Goal: Information Seeking & Learning: Learn about a topic

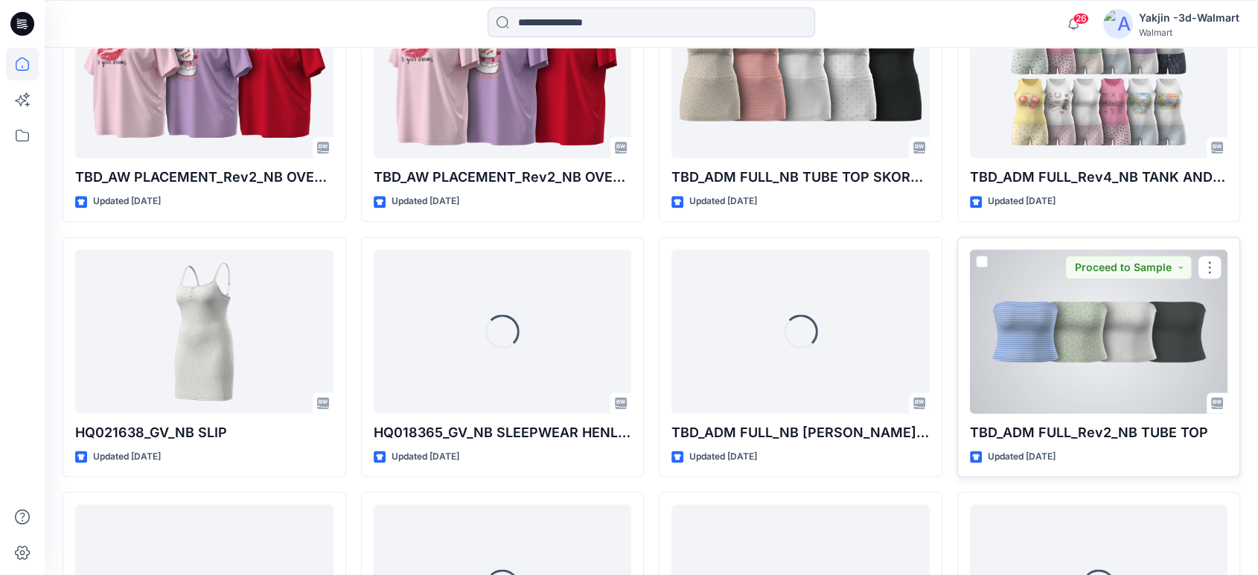
scroll to position [1586, 0]
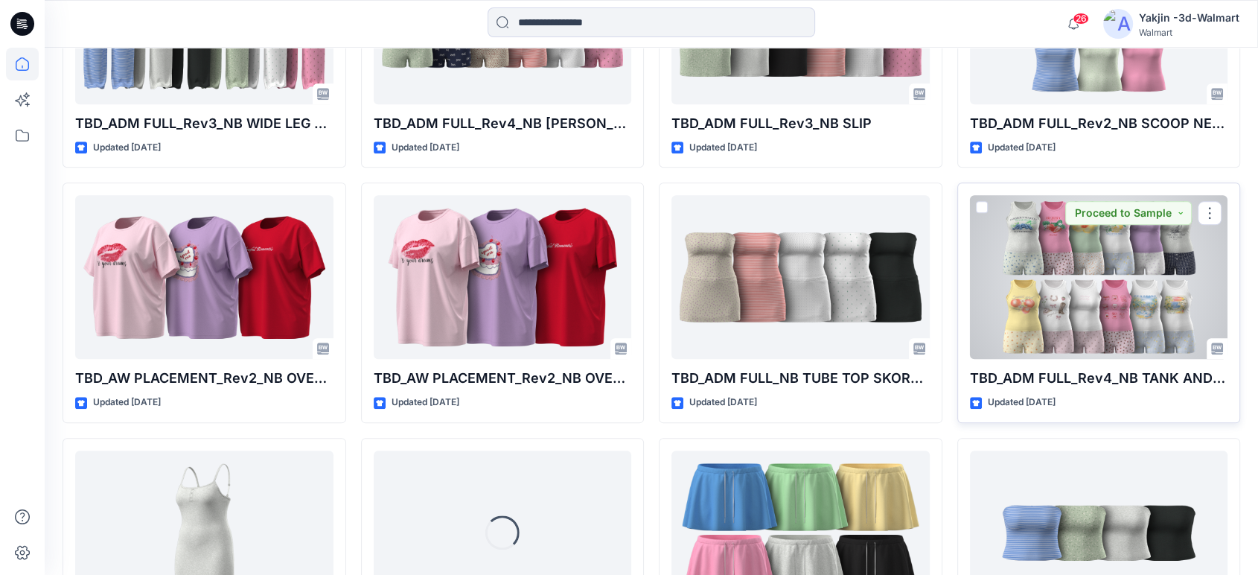
click at [1081, 285] on div at bounding box center [1099, 277] width 258 height 164
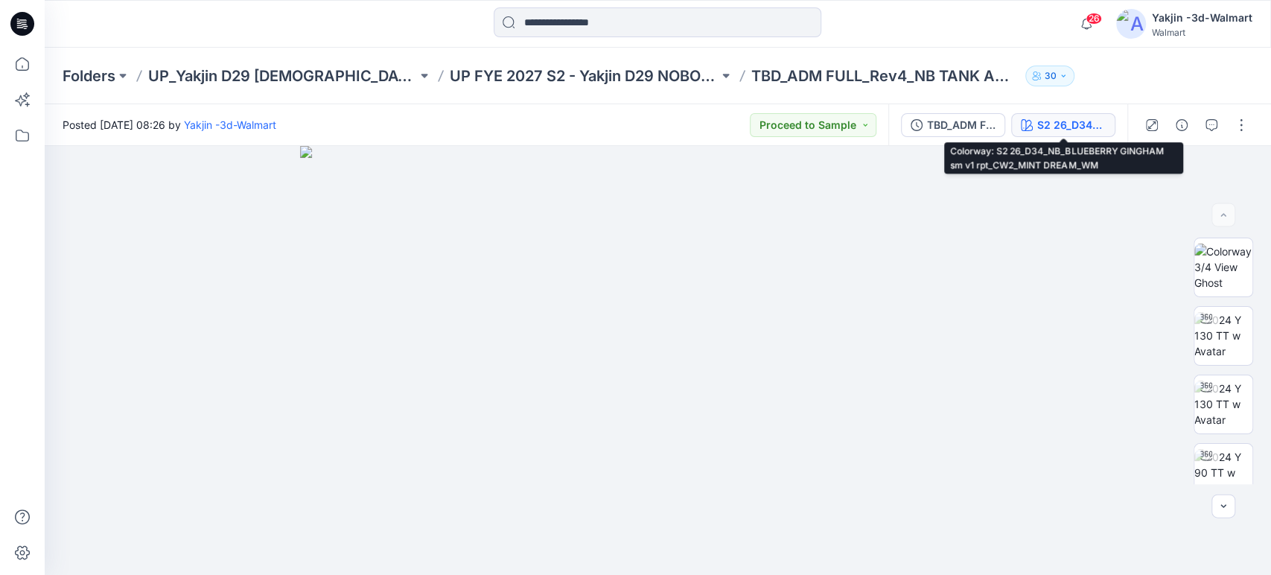
click at [1060, 126] on div "S2 26_D34_NB_BLUEBERRY GINGHAM sm v1 rpt_CW2_MINT DREAM_WM" at bounding box center [1071, 125] width 69 height 16
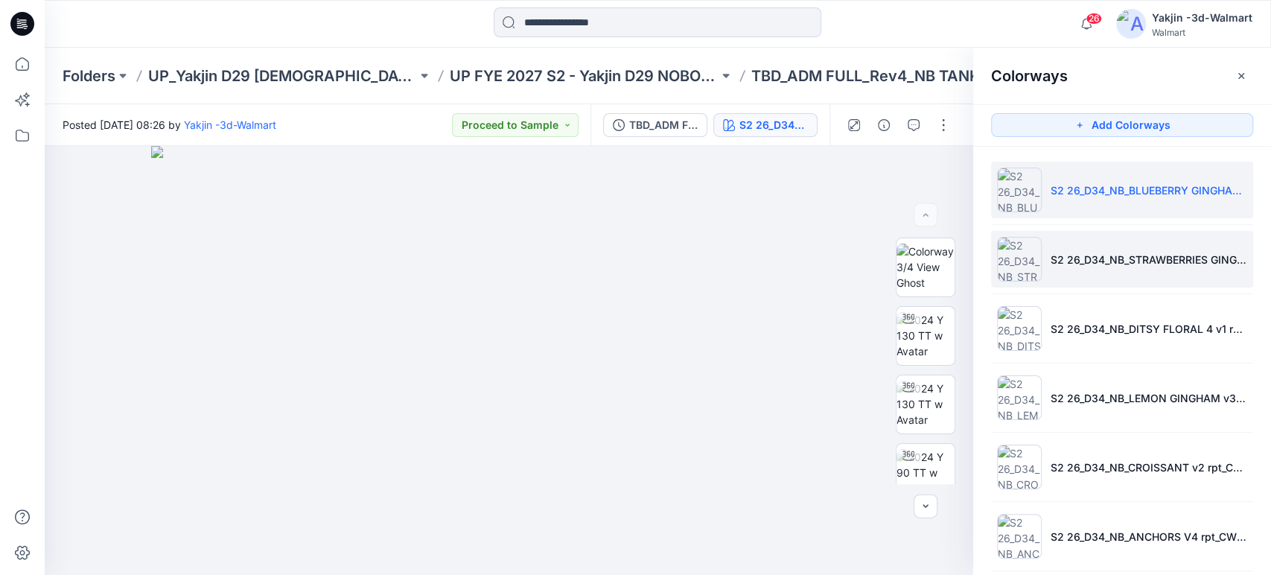
click at [1112, 269] on li "S2 26_D34_NB_STRAWBERRIES GINGHAM v1 rpt_CW3_VIV WHT ROSY PETAL_WM" at bounding box center [1122, 259] width 262 height 57
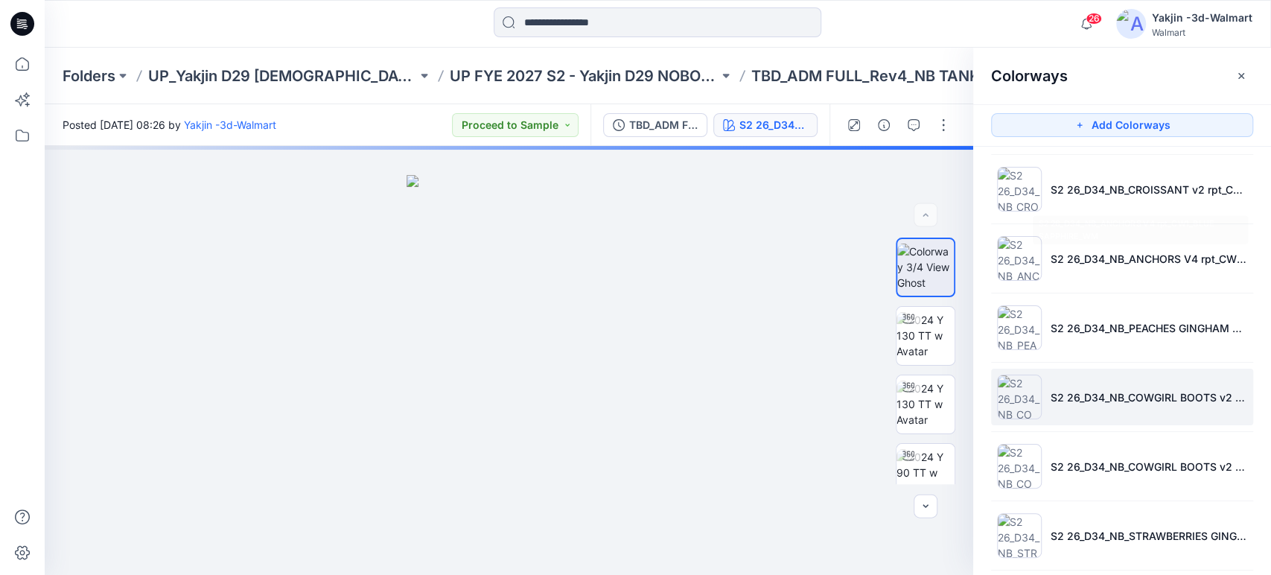
scroll to position [331, 0]
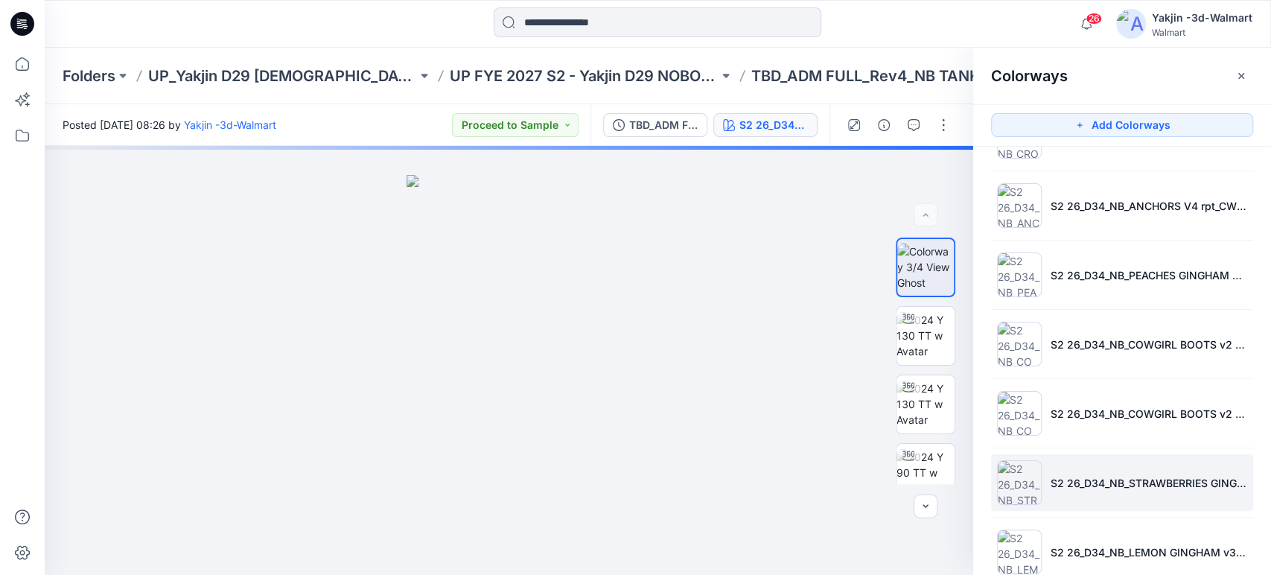
click at [1078, 459] on li "S2 26_D34_NB_STRAWBERRIES GINGHAM v1 rpt_CW3_VIV WHT ROSY PETAL_WM 1" at bounding box center [1122, 482] width 262 height 57
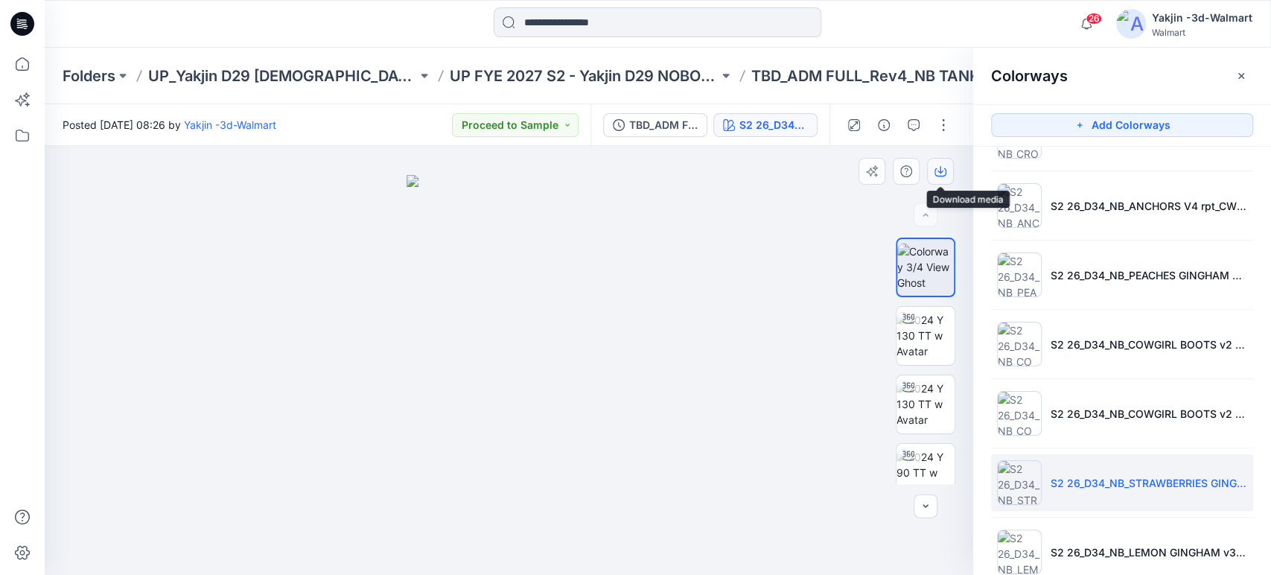
click at [929, 169] on button "button" at bounding box center [940, 171] width 27 height 27
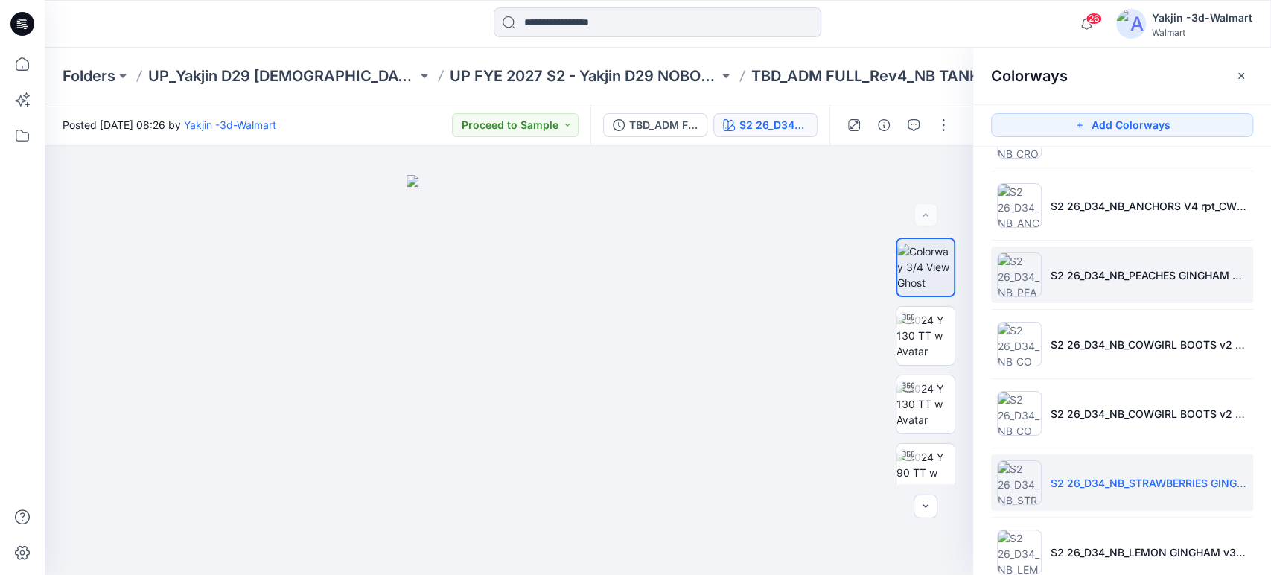
click at [1137, 284] on li "S2 26_D34_NB_PEACHES GINGHAM v2 rpt_CW1_VIVID WHITE TENDER LEMON_WM" at bounding box center [1122, 274] width 262 height 57
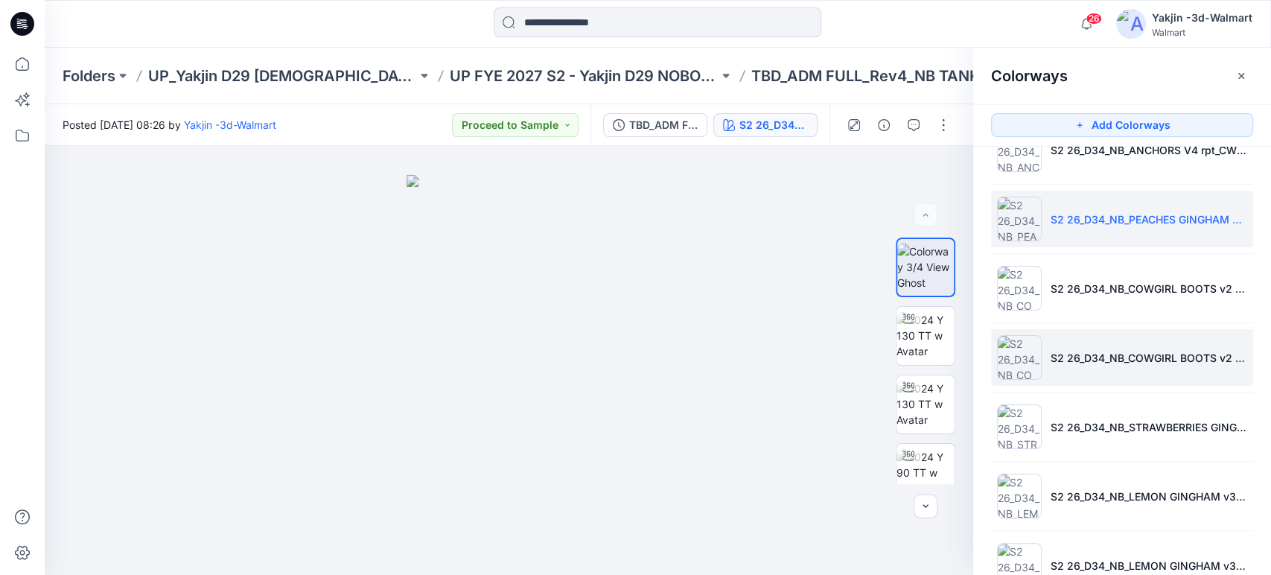
scroll to position [413, 0]
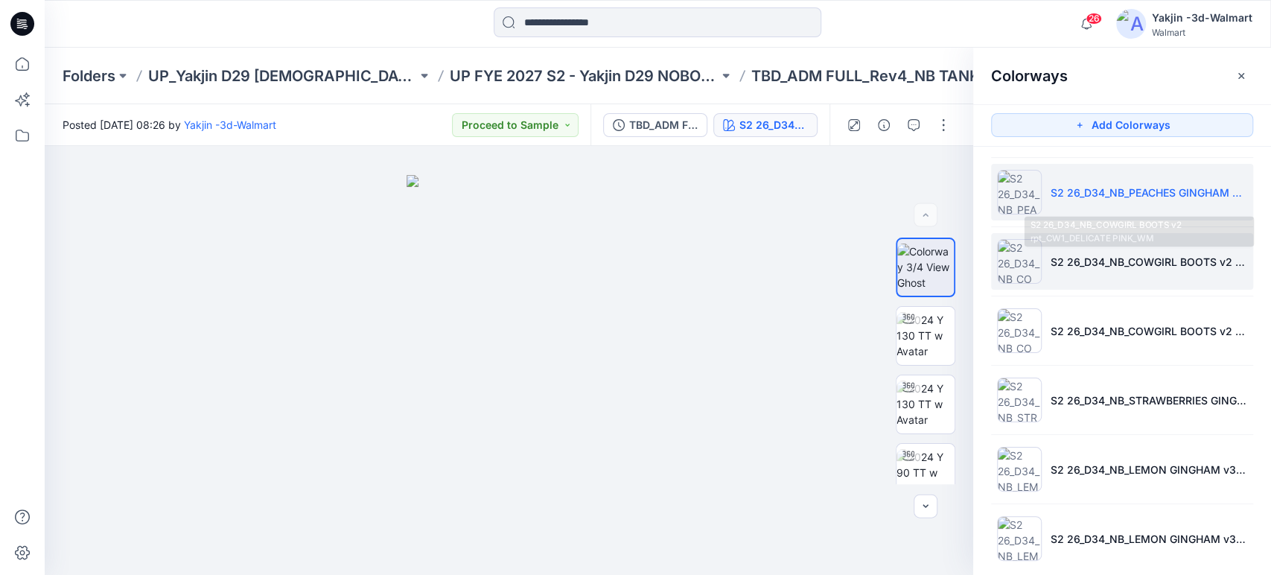
click at [1132, 261] on p "S2 26_D34_NB_COWGIRL BOOTS v2 rpt_CW1_DELICATE PINK_WM" at bounding box center [1149, 262] width 197 height 16
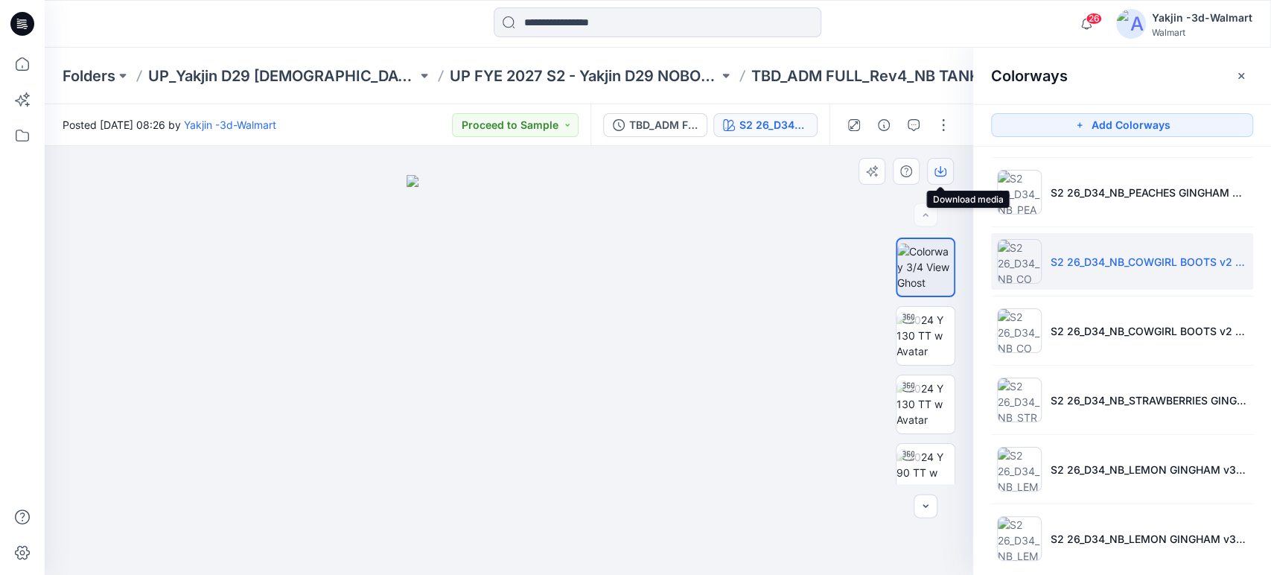
click at [938, 175] on icon "button" at bounding box center [940, 171] width 12 height 12
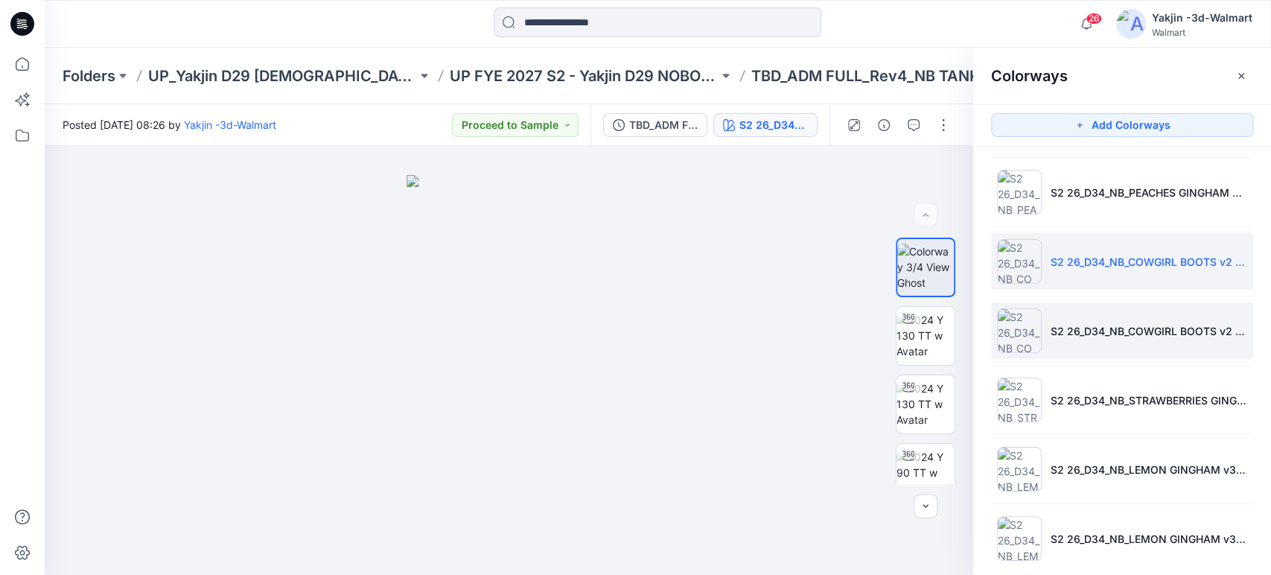
click at [1066, 346] on li "S2 26_D34_NB_COWGIRL BOOTS v2 rpt_CW1_DELICATE PINK_WM 1" at bounding box center [1122, 330] width 262 height 57
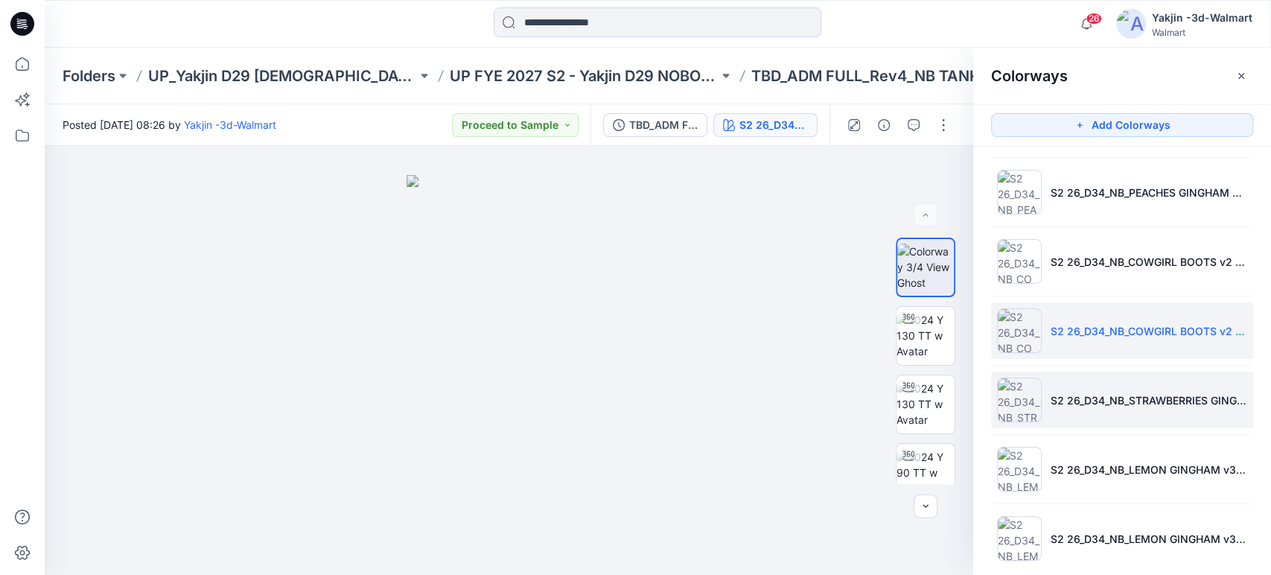
click at [1091, 392] on p "S2 26_D34_NB_STRAWBERRIES GINGHAM v1 rpt_CW3_VIV WHT ROSY PETAL_WM 1" at bounding box center [1149, 400] width 197 height 16
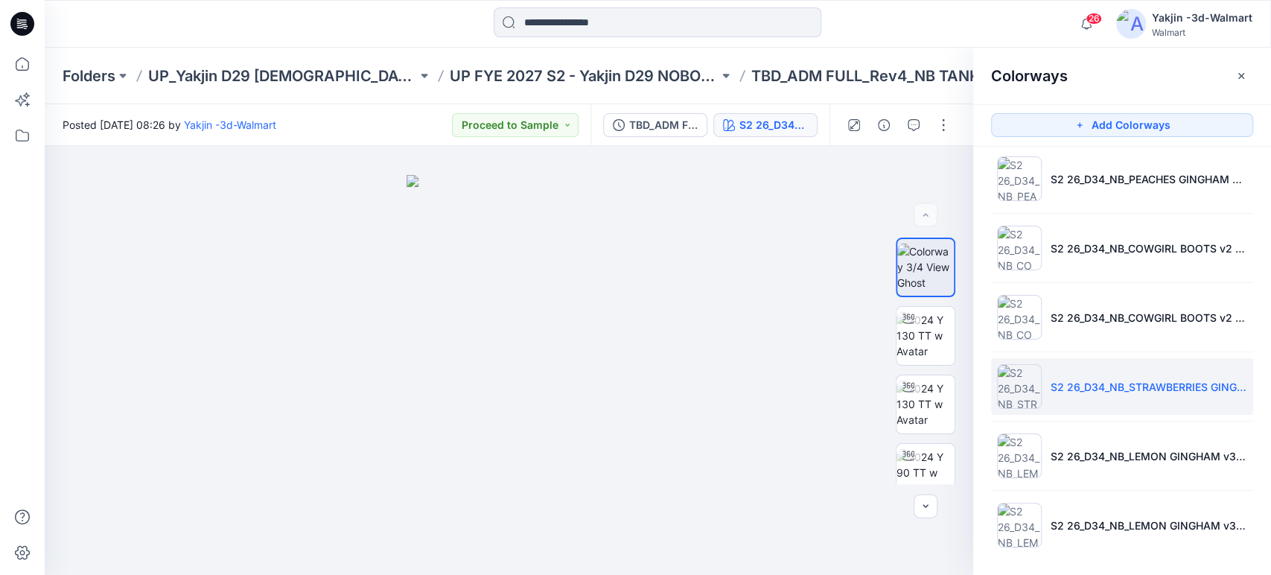
scroll to position [430, 0]
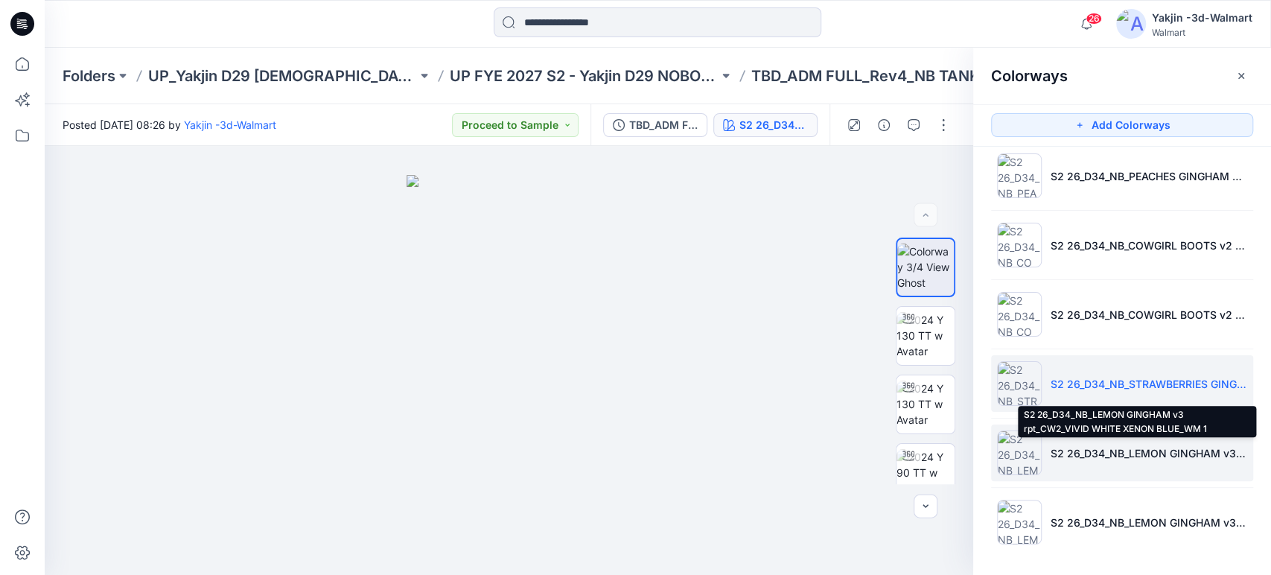
click at [1101, 456] on p "S2 26_D34_NB_LEMON GINGHAM v3 rpt_CW2_VIVID WHITE XENON BLUE_WM 1" at bounding box center [1149, 453] width 197 height 16
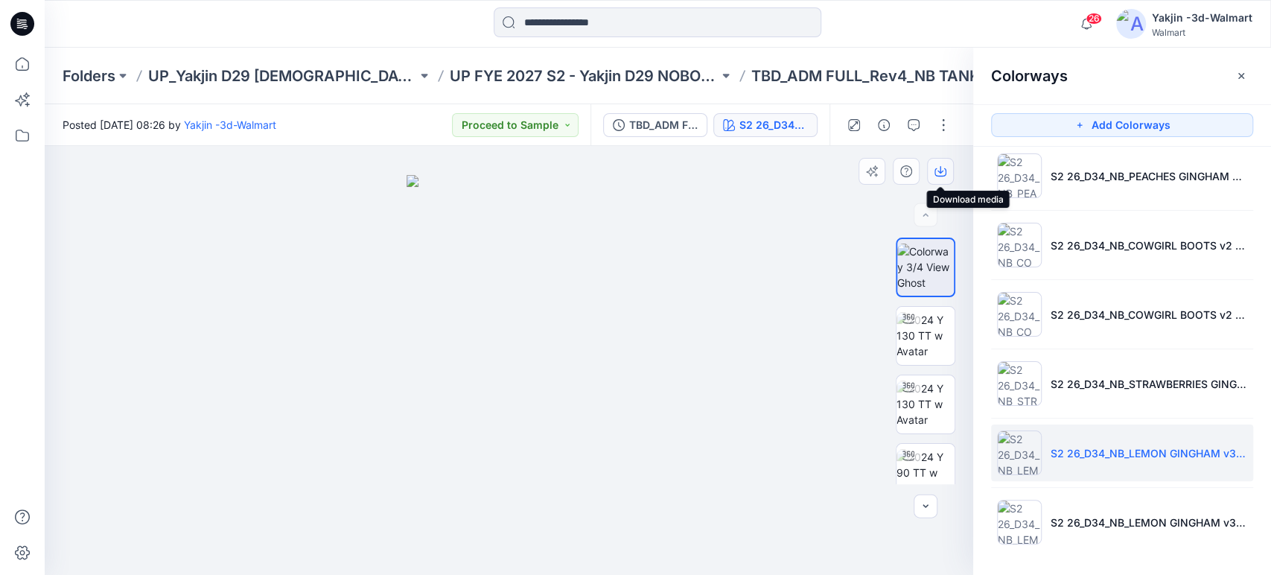
click at [944, 171] on icon "button" at bounding box center [940, 171] width 12 height 12
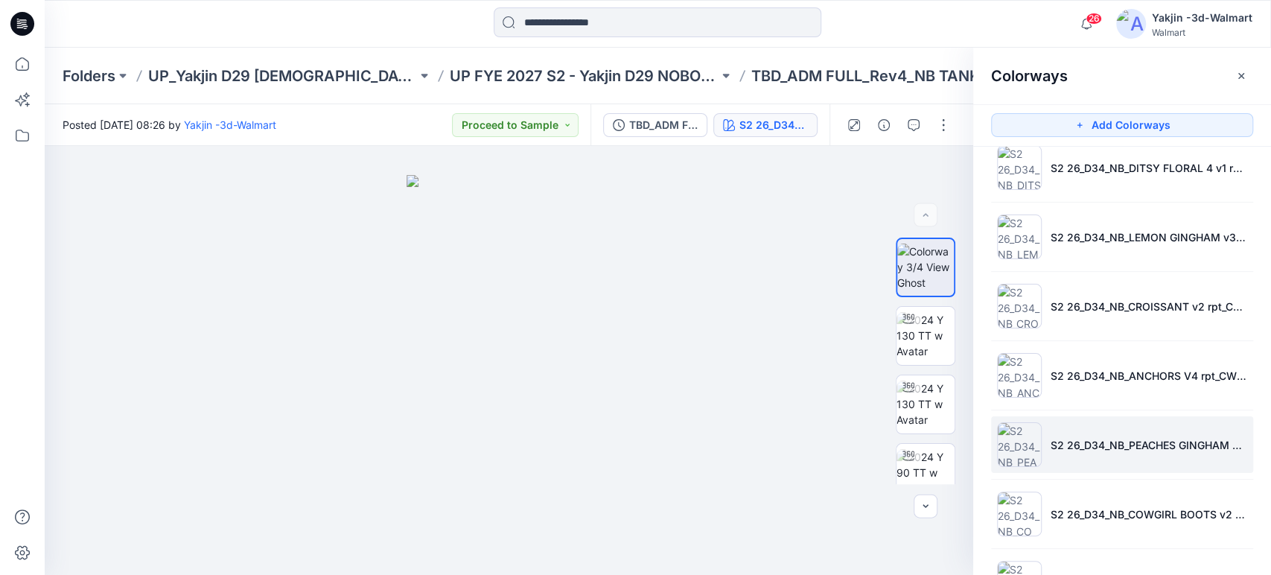
scroll to position [165, 0]
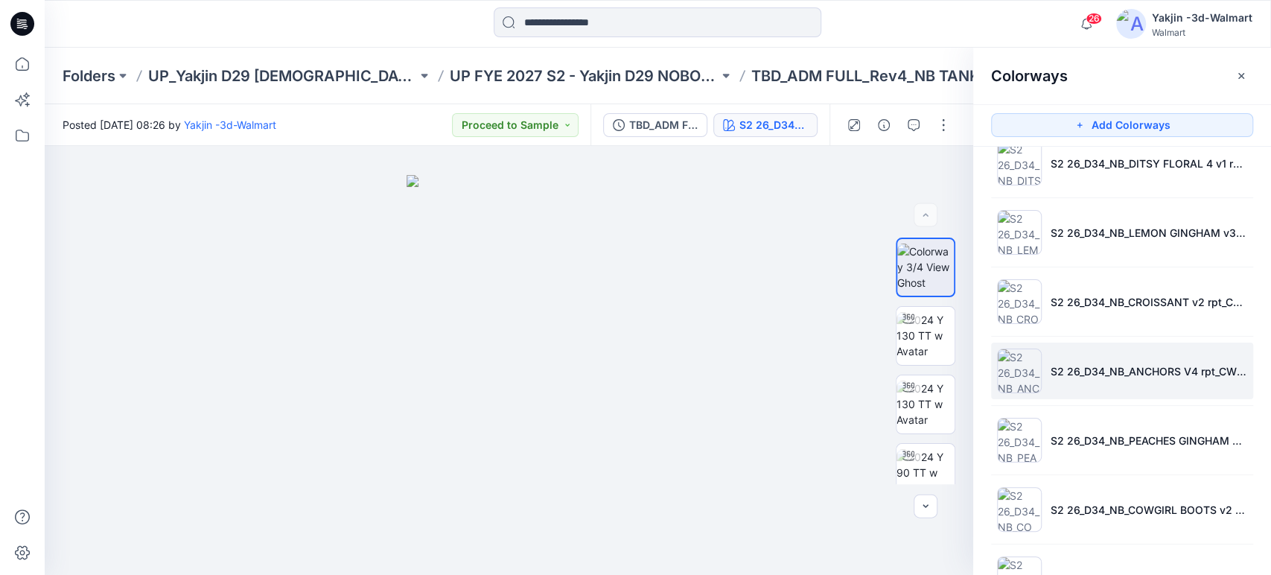
click at [1120, 387] on li "S2 26_D34_NB_ANCHORS V4 rpt_CW1_BLUE SAPPHIRE_WM" at bounding box center [1122, 371] width 262 height 57
click at [937, 165] on icon "button" at bounding box center [940, 171] width 12 height 12
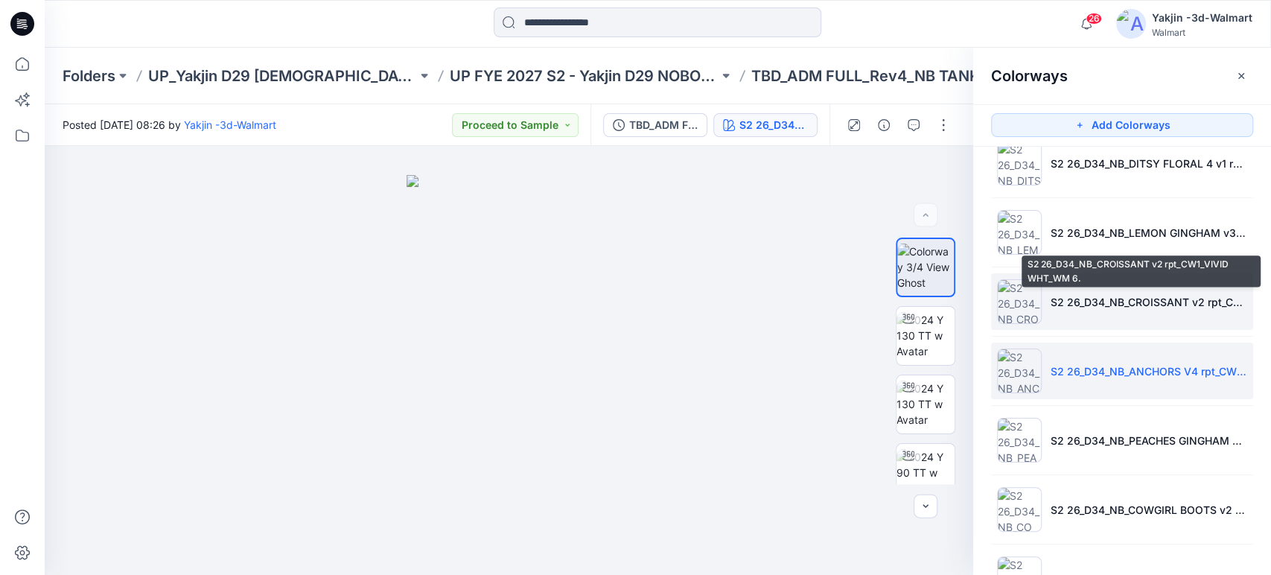
click at [1227, 296] on p "S2 26_D34_NB_CROISSANT v2 rpt_CW1_VIVID WHT_WM 6." at bounding box center [1149, 302] width 197 height 16
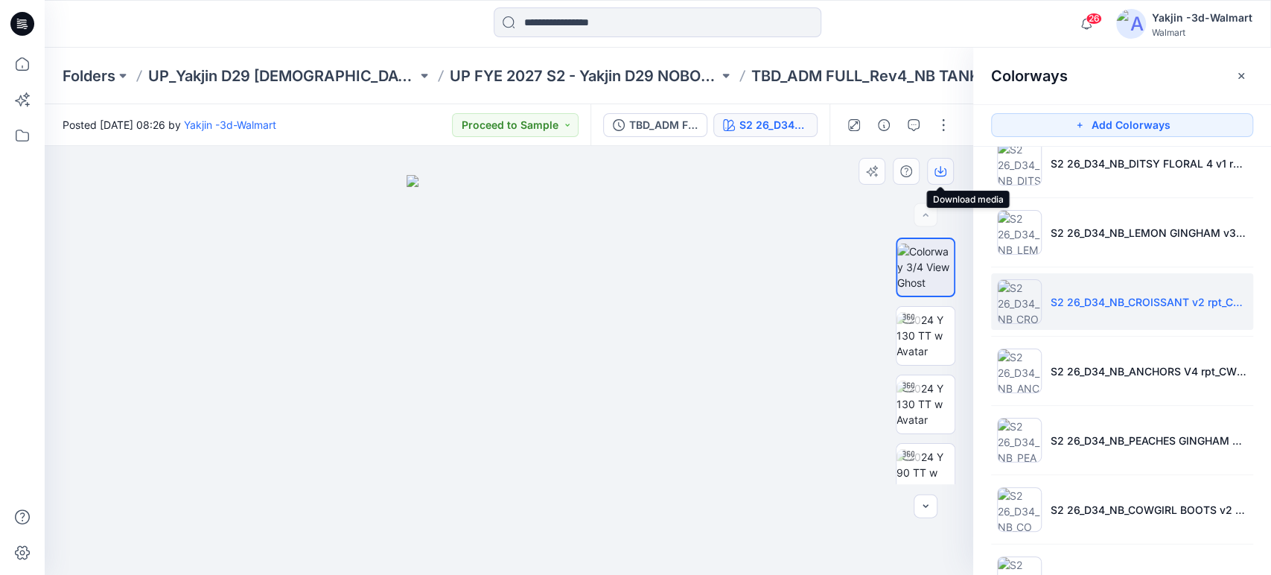
click at [944, 162] on button "button" at bounding box center [940, 171] width 27 height 27
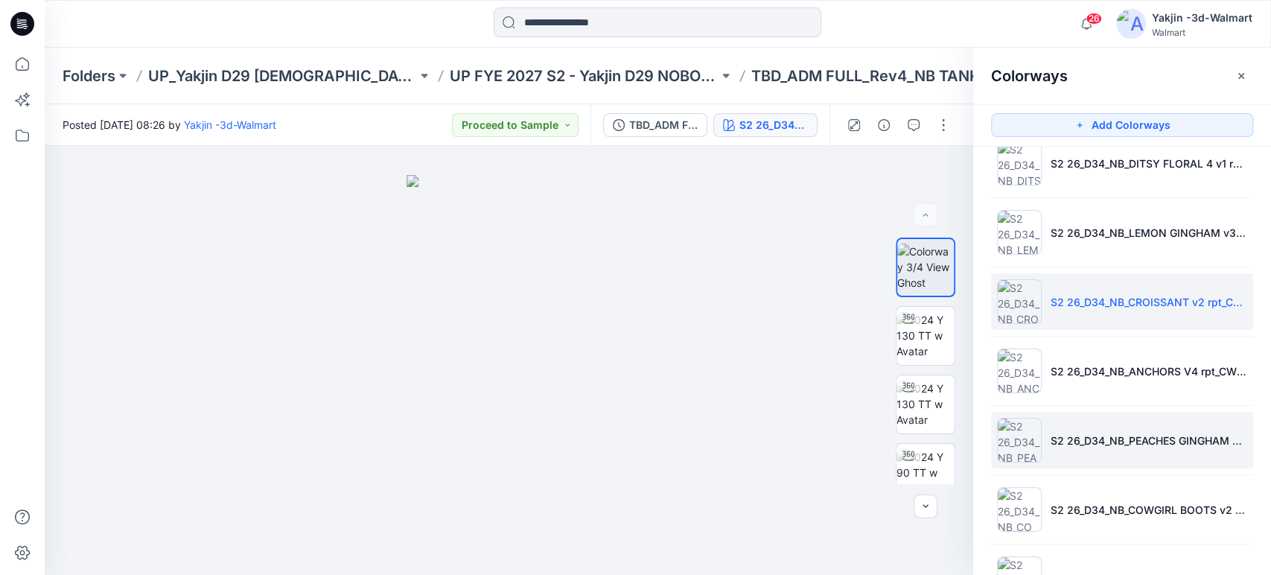
click at [1066, 427] on li "S2 26_D34_NB_PEACHES GINGHAM v2 rpt_CW1_VIVID WHITE TENDER LEMON_WM" at bounding box center [1122, 440] width 262 height 57
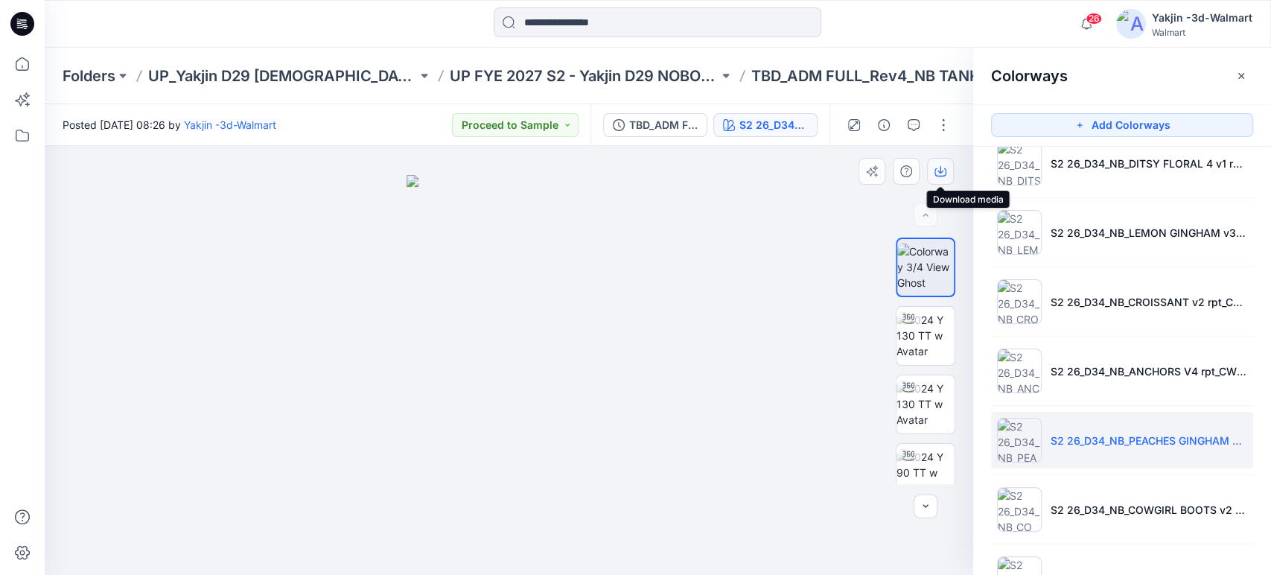
click at [934, 172] on icon "button" at bounding box center [940, 171] width 12 height 12
